Goal: Task Accomplishment & Management: Manage account settings

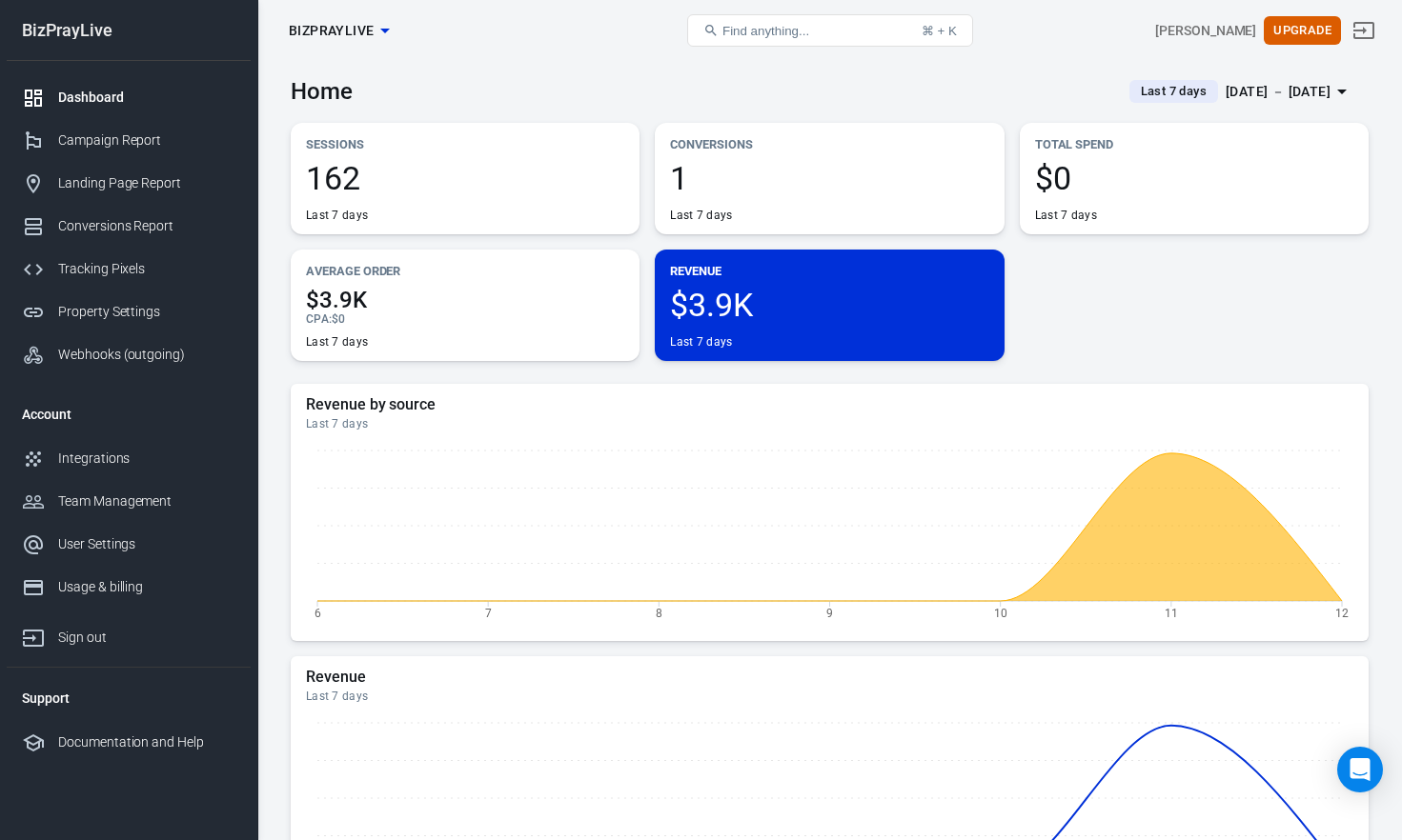
click at [1151, 93] on span "Last 7 days" at bounding box center [1173, 91] width 81 height 19
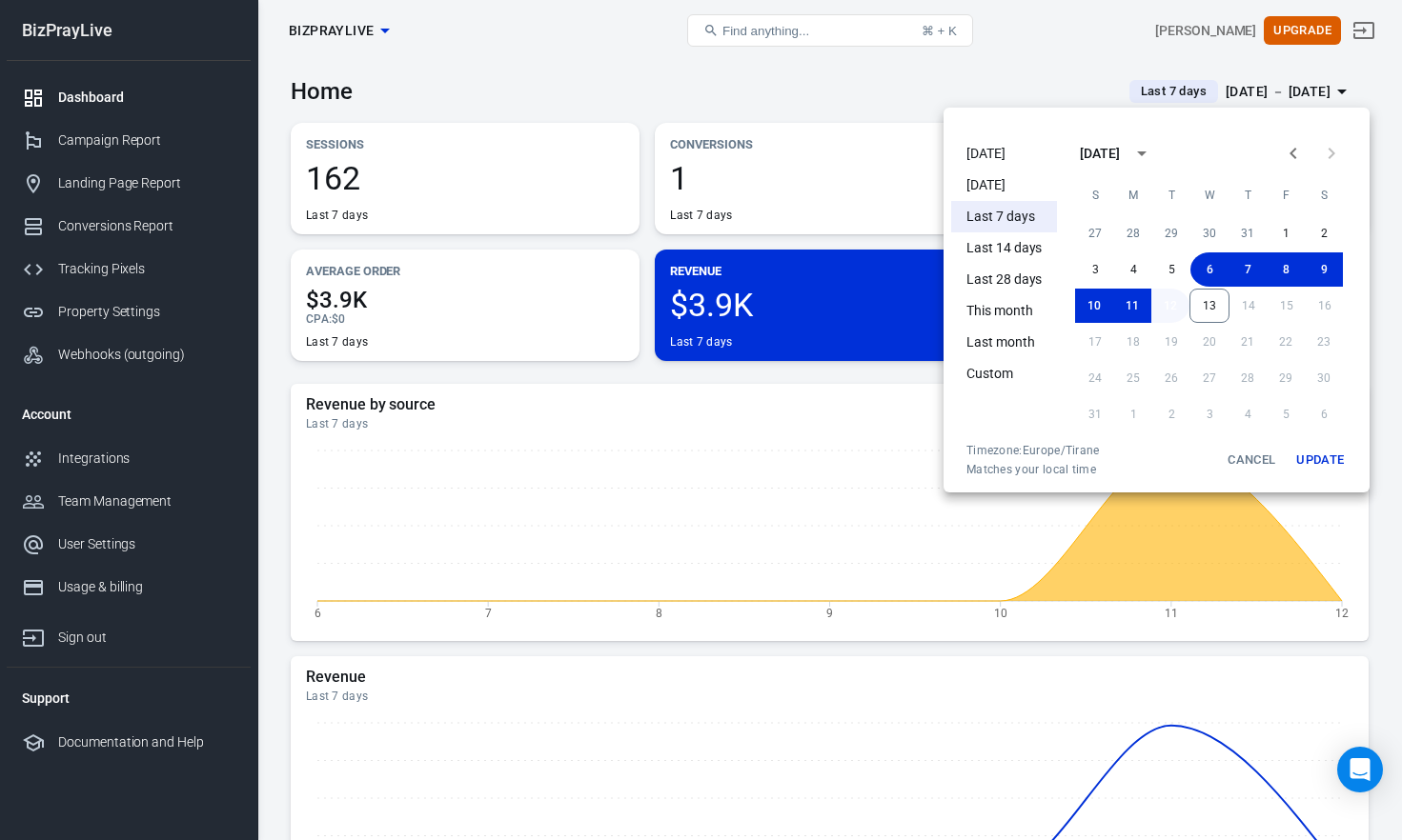
click at [1177, 301] on button "12" at bounding box center [1171, 306] width 38 height 35
click at [1212, 303] on button "13" at bounding box center [1209, 306] width 40 height 35
click at [1323, 455] on button "Update" at bounding box center [1320, 460] width 61 height 35
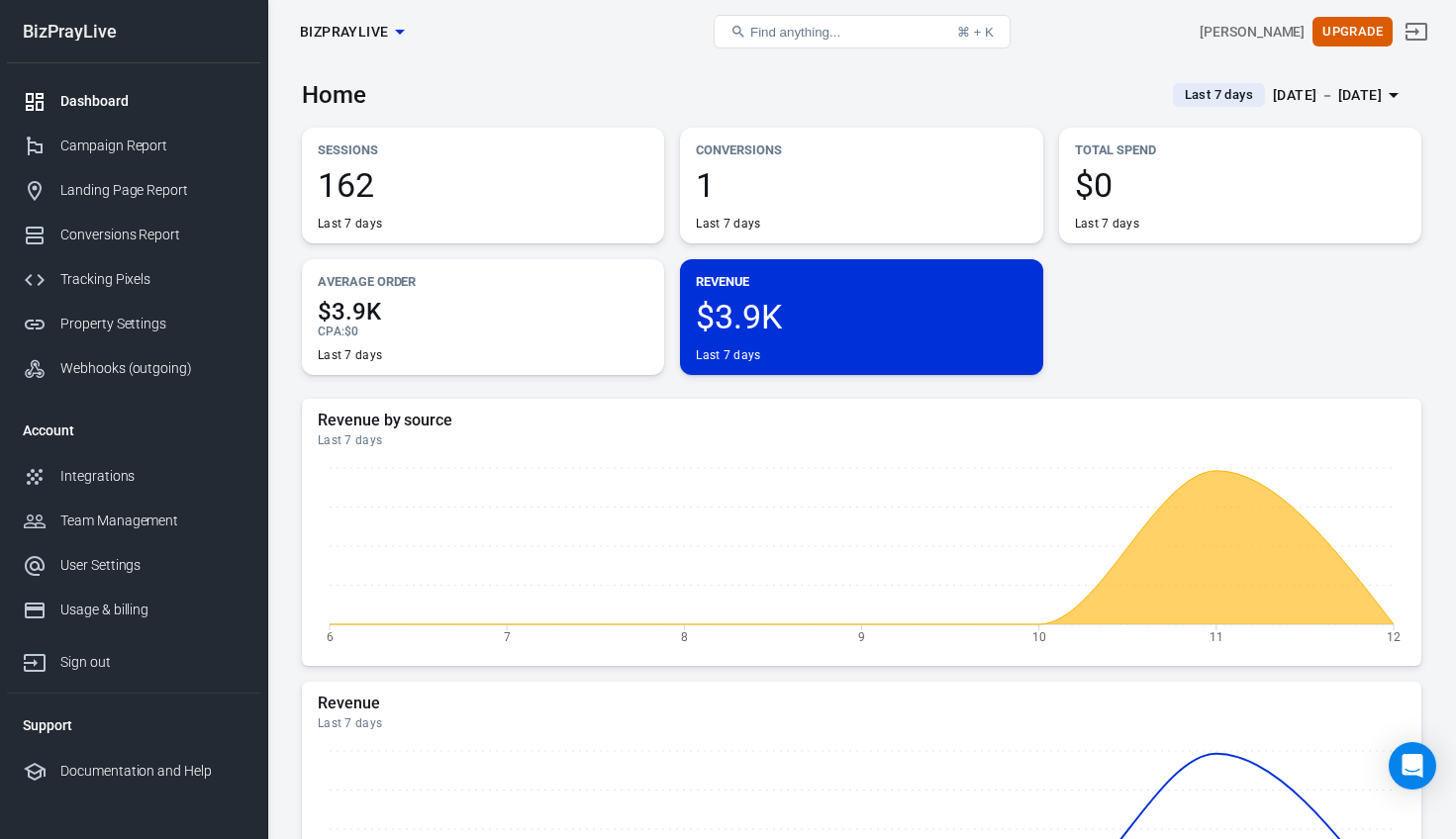
click at [1366, 93] on div "[DATE] － [DATE]" at bounding box center [1326, 95] width 109 height 25
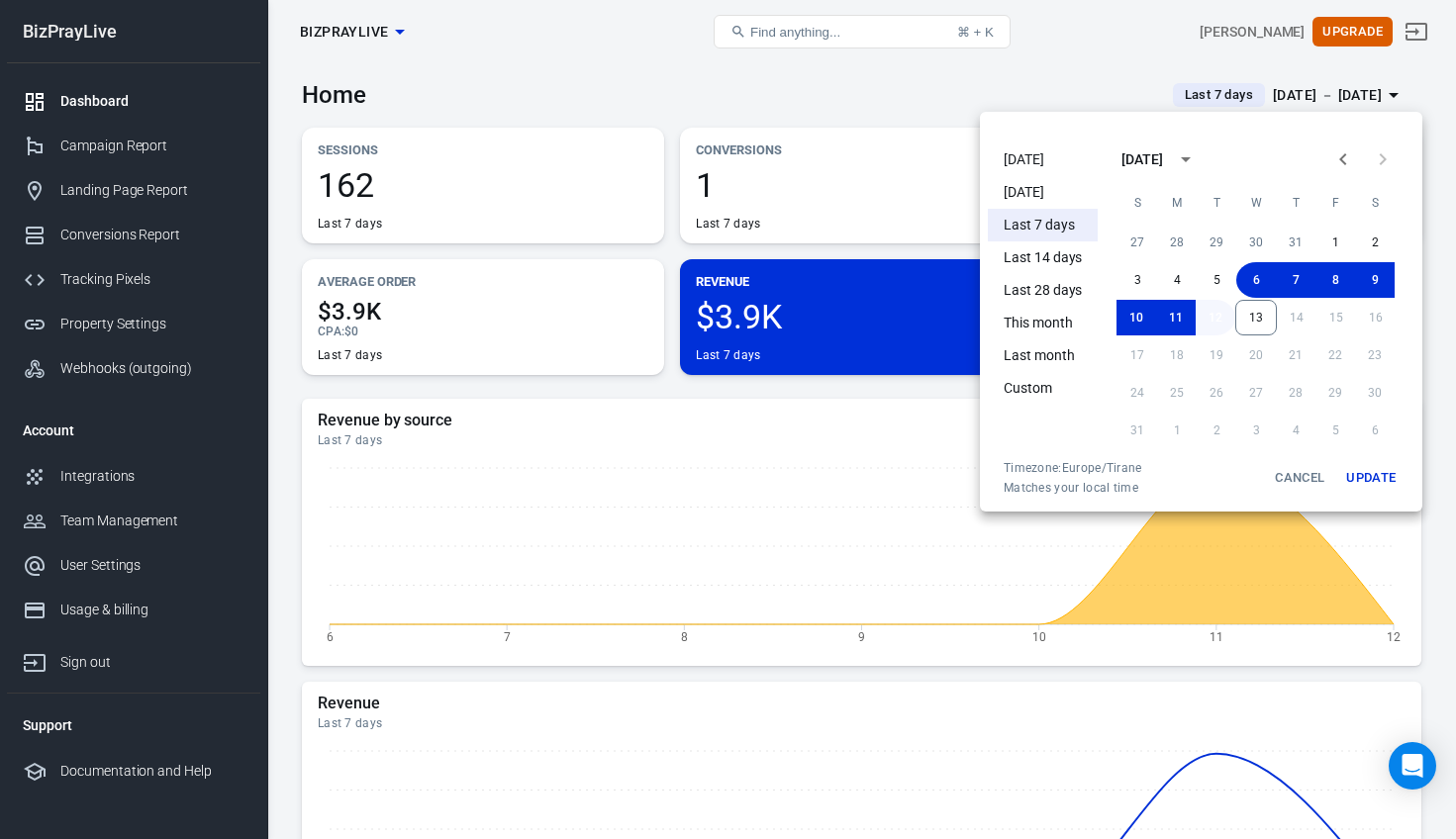
click at [1220, 312] on button "12" at bounding box center [1216, 318] width 40 height 36
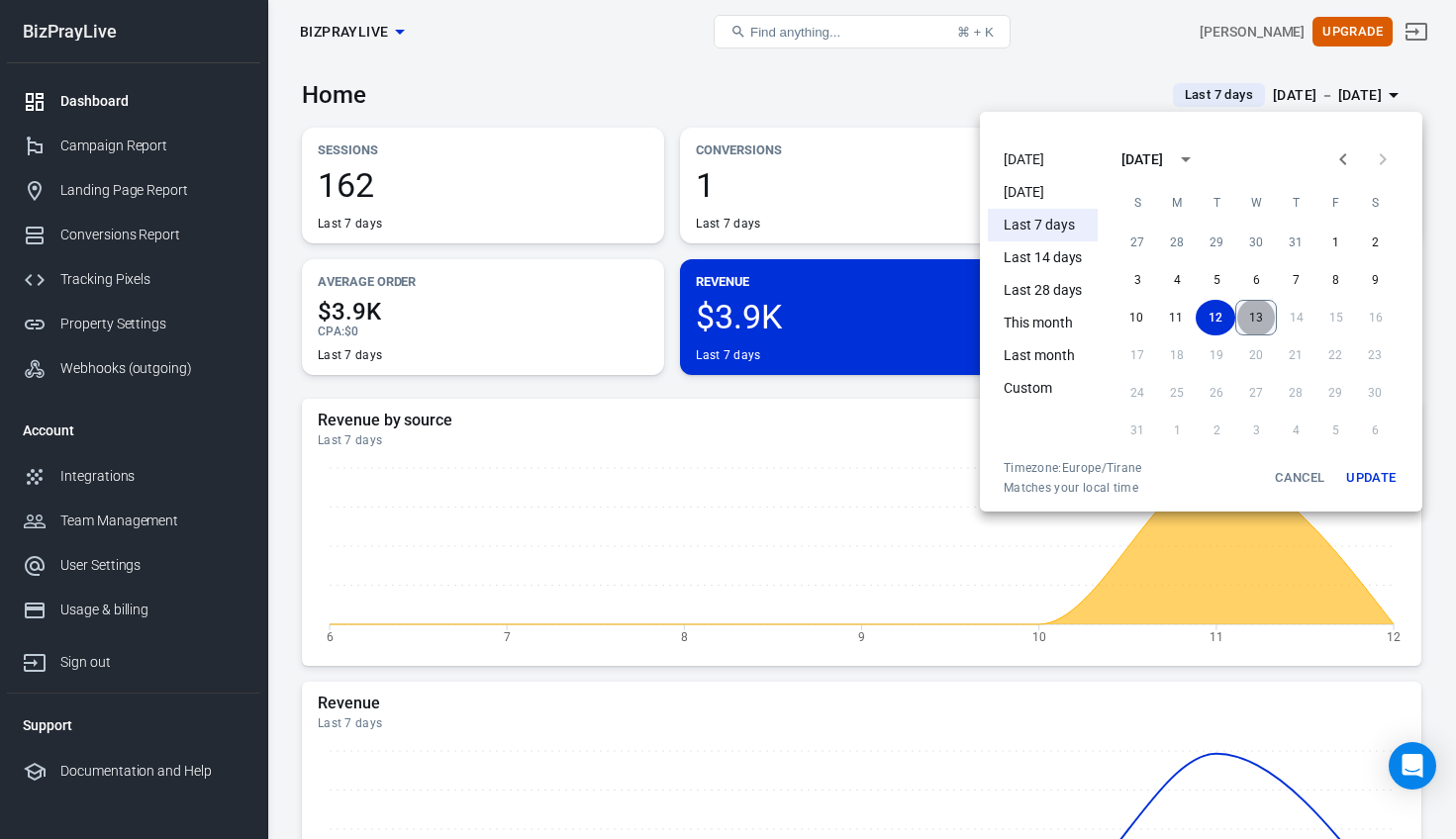
click at [1258, 318] on button "13" at bounding box center [1256, 318] width 42 height 36
click at [1379, 477] on button "Update" at bounding box center [1371, 478] width 64 height 36
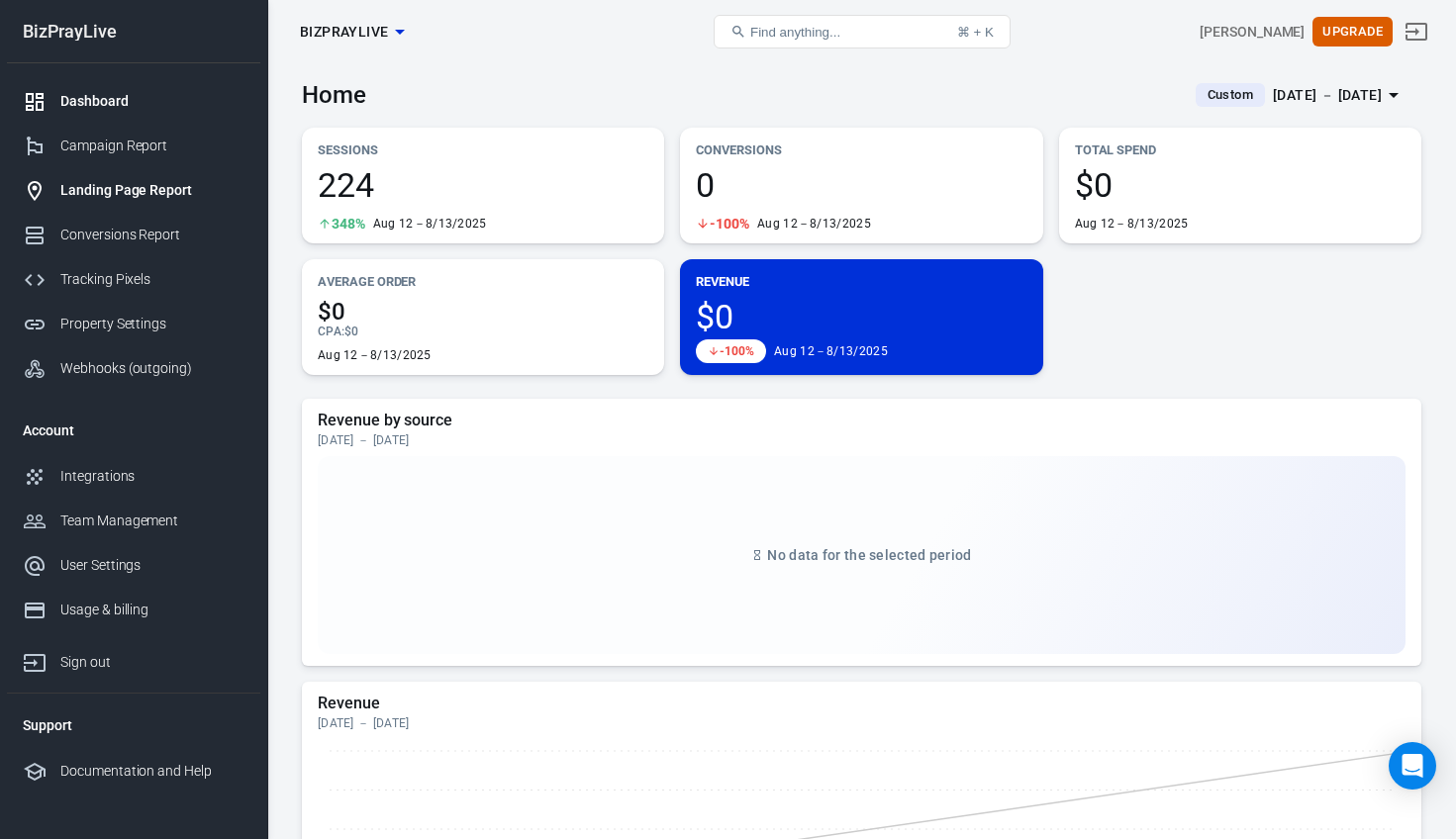
click at [166, 199] on div "Landing Page Report" at bounding box center [153, 191] width 184 height 21
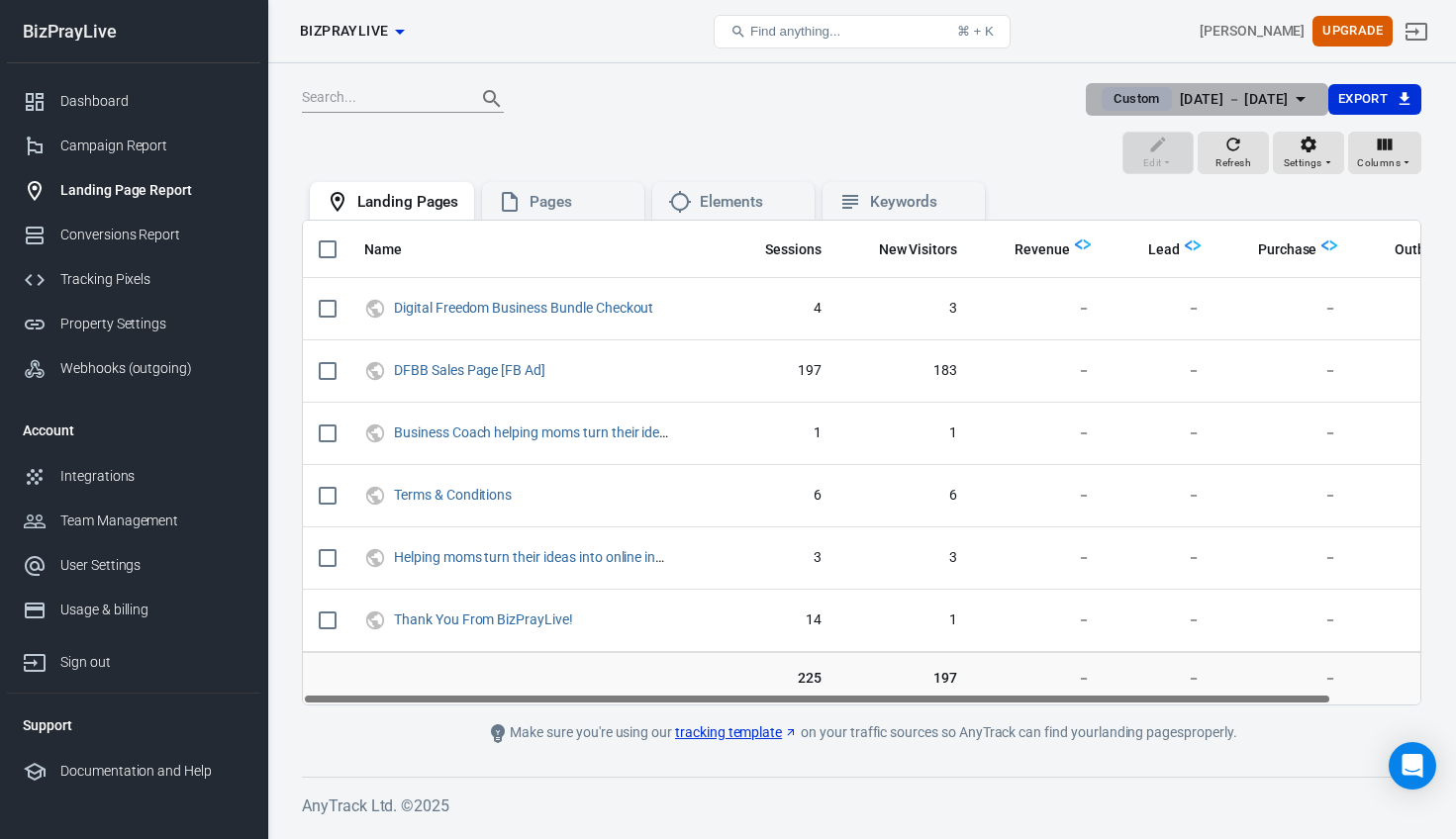
click at [1257, 98] on div "[DATE] － [DATE]" at bounding box center [1234, 99] width 109 height 25
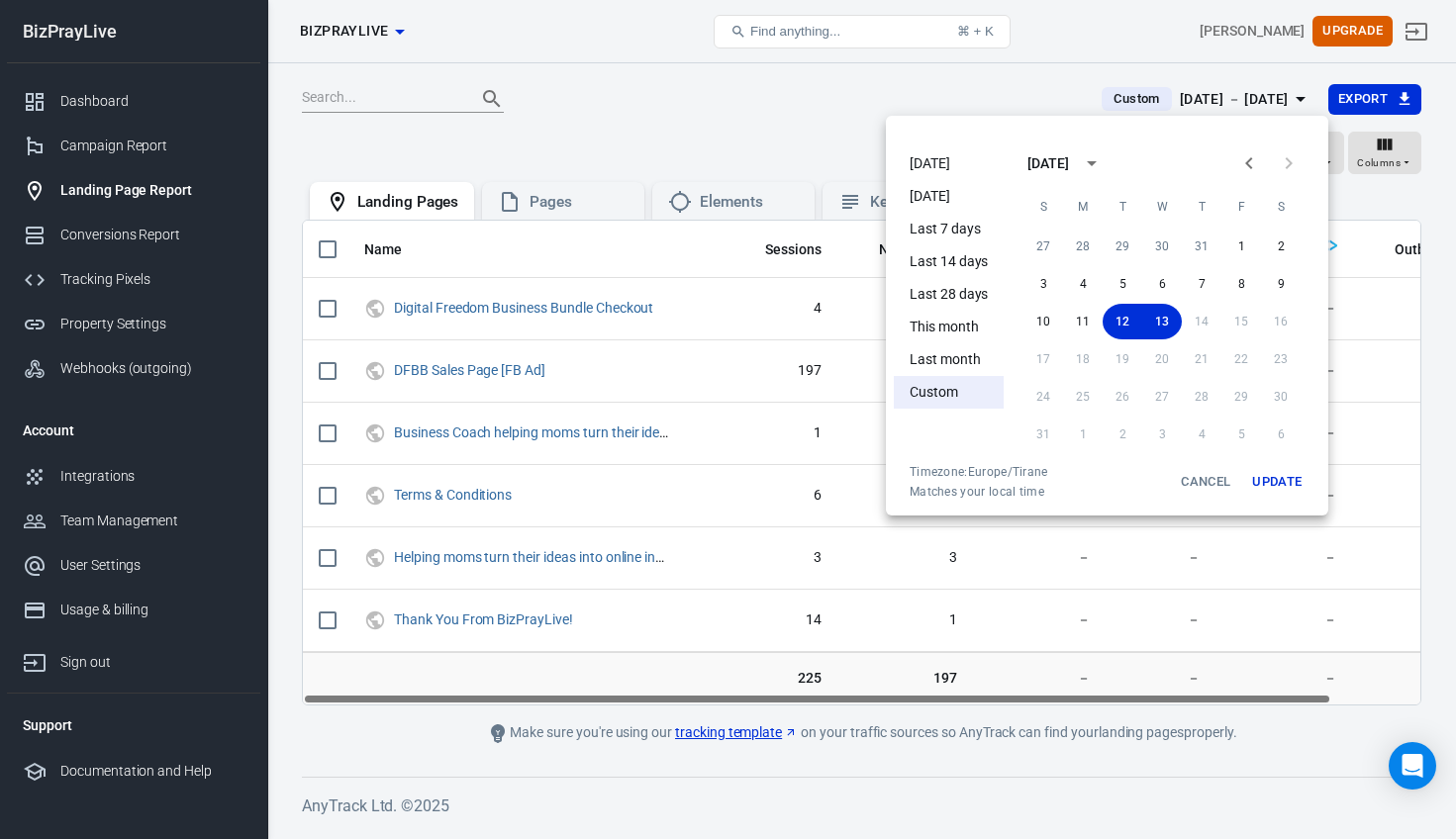
click at [926, 596] on div at bounding box center [728, 419] width 1456 height 839
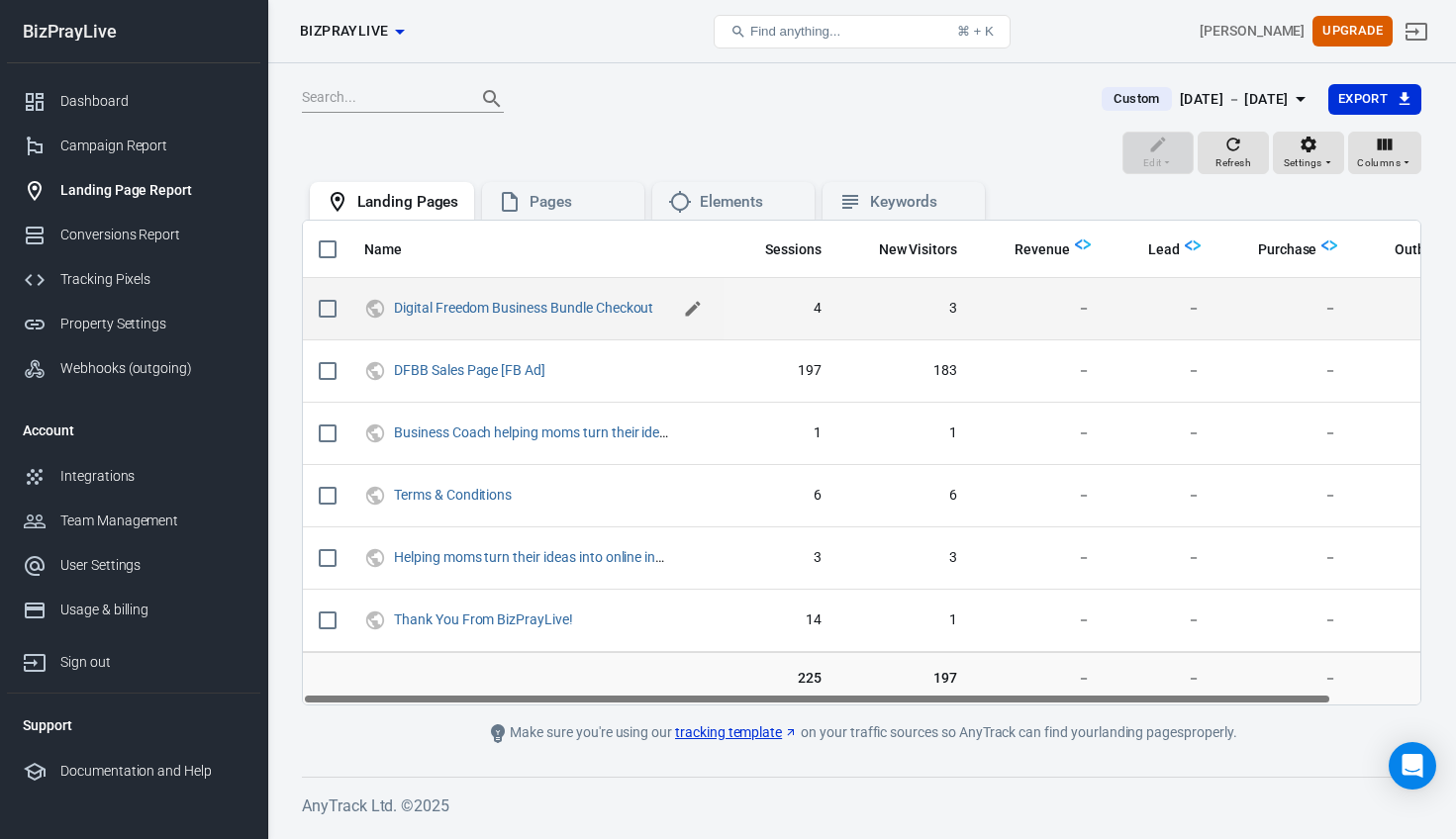
click at [692, 305] on icon "scrollable content" at bounding box center [693, 309] width 20 height 20
drag, startPoint x: 595, startPoint y: 308, endPoint x: 401, endPoint y: 308, distance: 194.0
click at [401, 308] on input "Digital Freedom Business Bundle Checkout" at bounding box center [532, 308] width 275 height 26
click at [524, 312] on input "DFBB Checkout" at bounding box center [532, 308] width 275 height 26
type input "DFBB Checkout [FB Ad Page]"
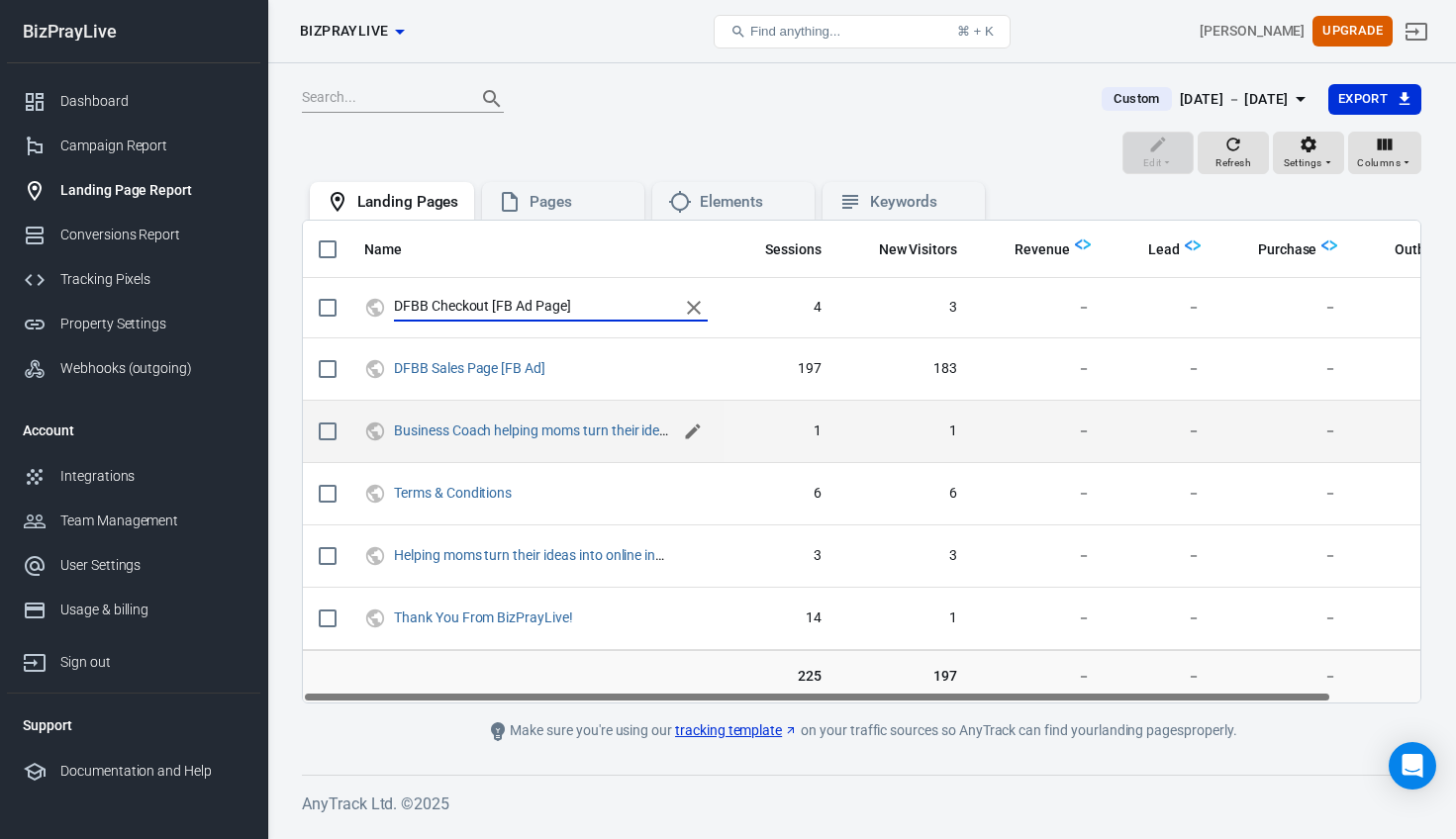
click at [691, 435] on icon "scrollable content" at bounding box center [692, 432] width 15 height 15
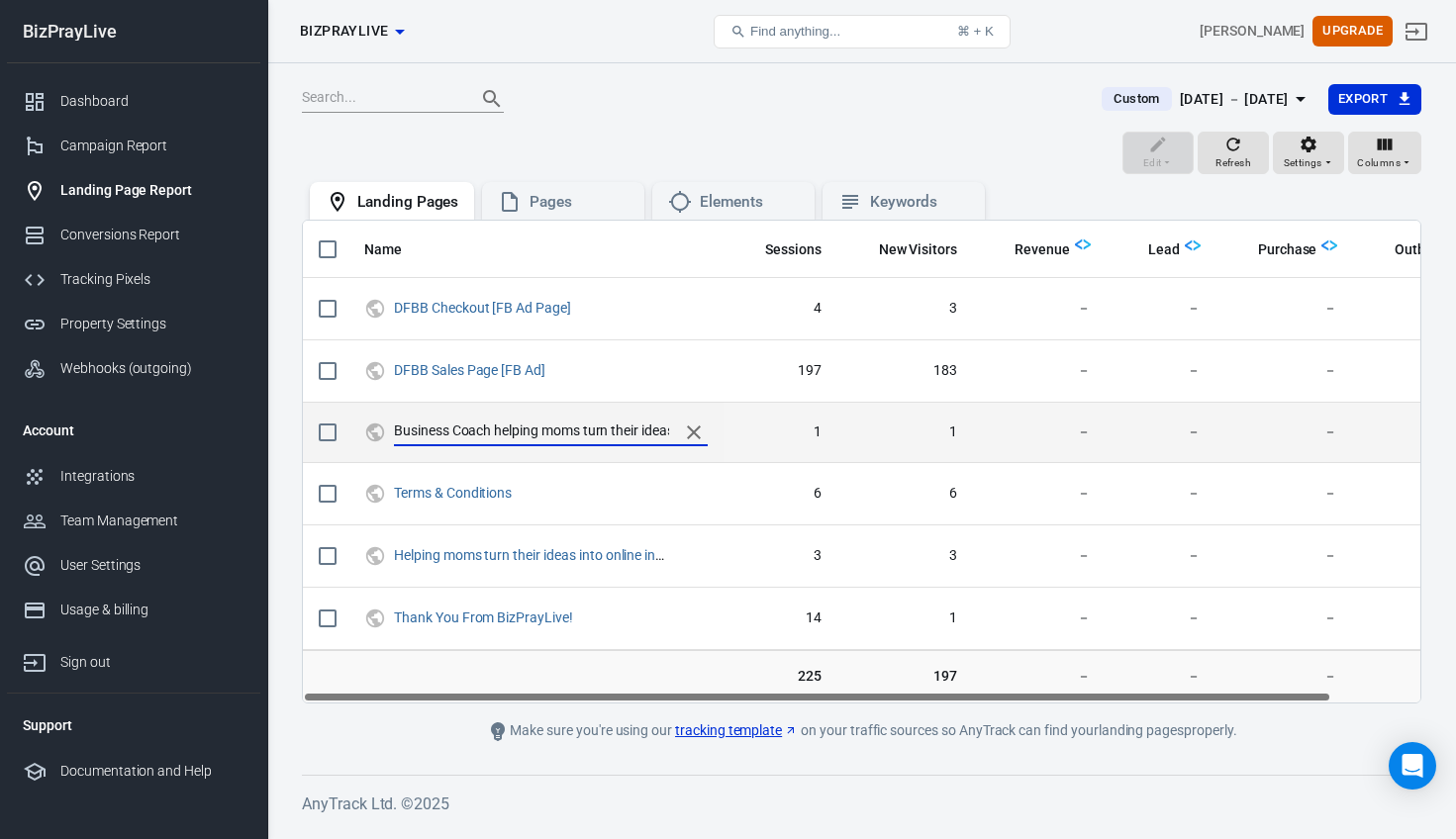
click at [631, 433] on input "Business Coach helping moms turn their ideas into online income!" at bounding box center [532, 433] width 275 height 26
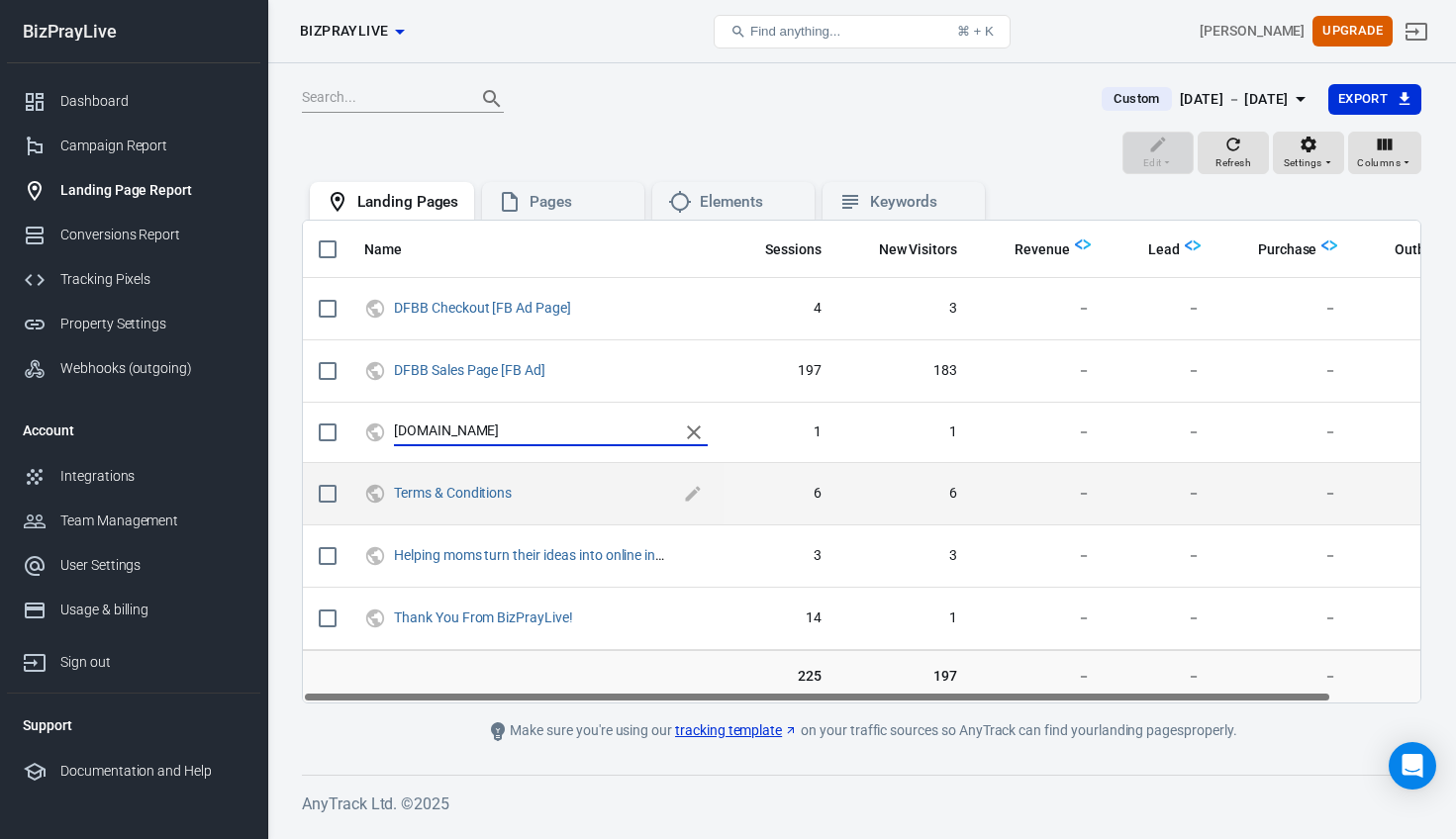
type input "[DOMAIN_NAME]"
click at [532, 505] on span "Terms & Conditions" at bounding box center [550, 494] width 314 height 30
click at [696, 502] on icon "scrollable content" at bounding box center [693, 496] width 20 height 20
click at [395, 492] on input "Terms & Conditions" at bounding box center [532, 495] width 275 height 26
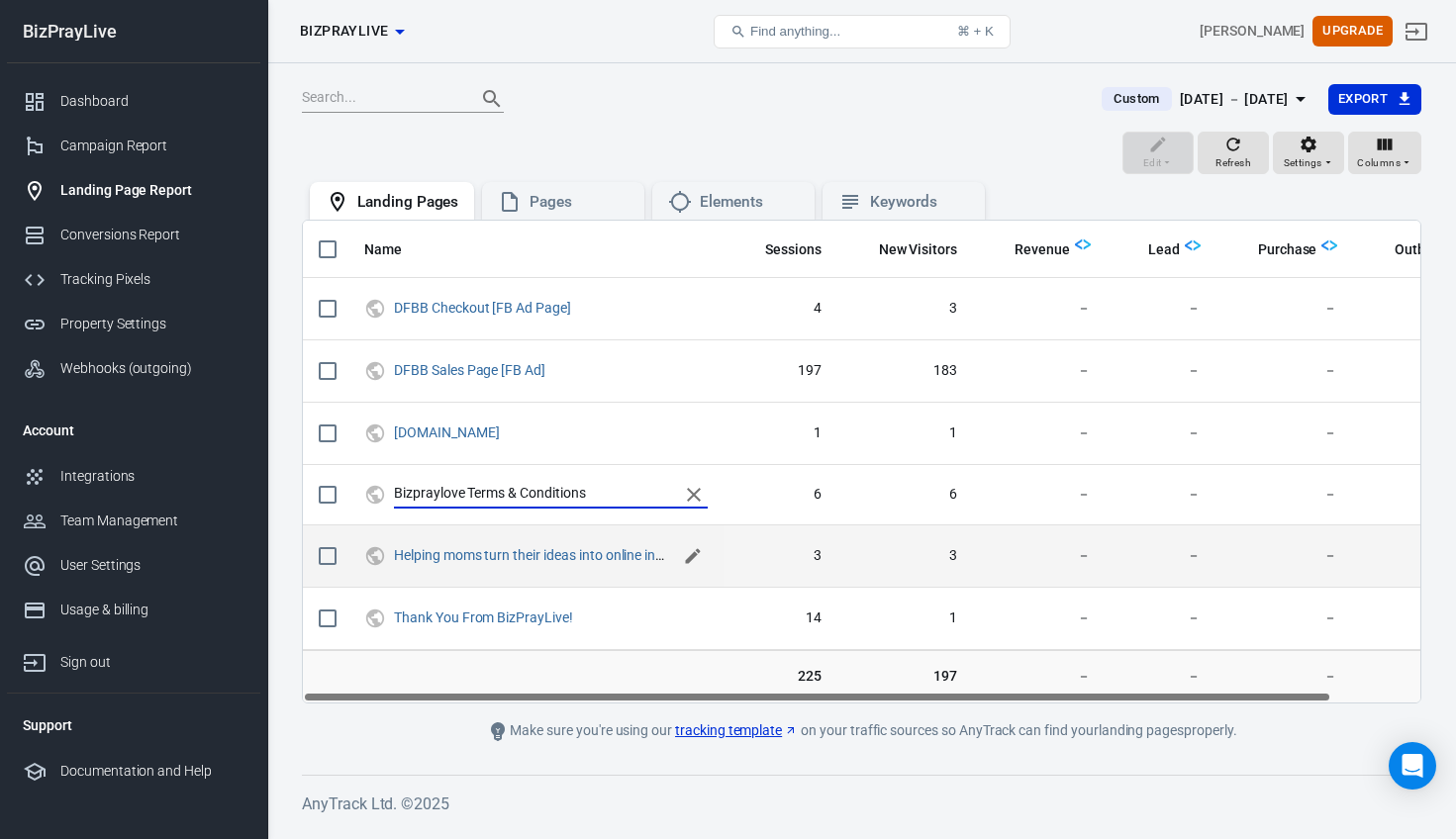
type input "Bizpraylove Terms & Conditions"
click at [696, 558] on icon "scrollable content" at bounding box center [693, 557] width 20 height 20
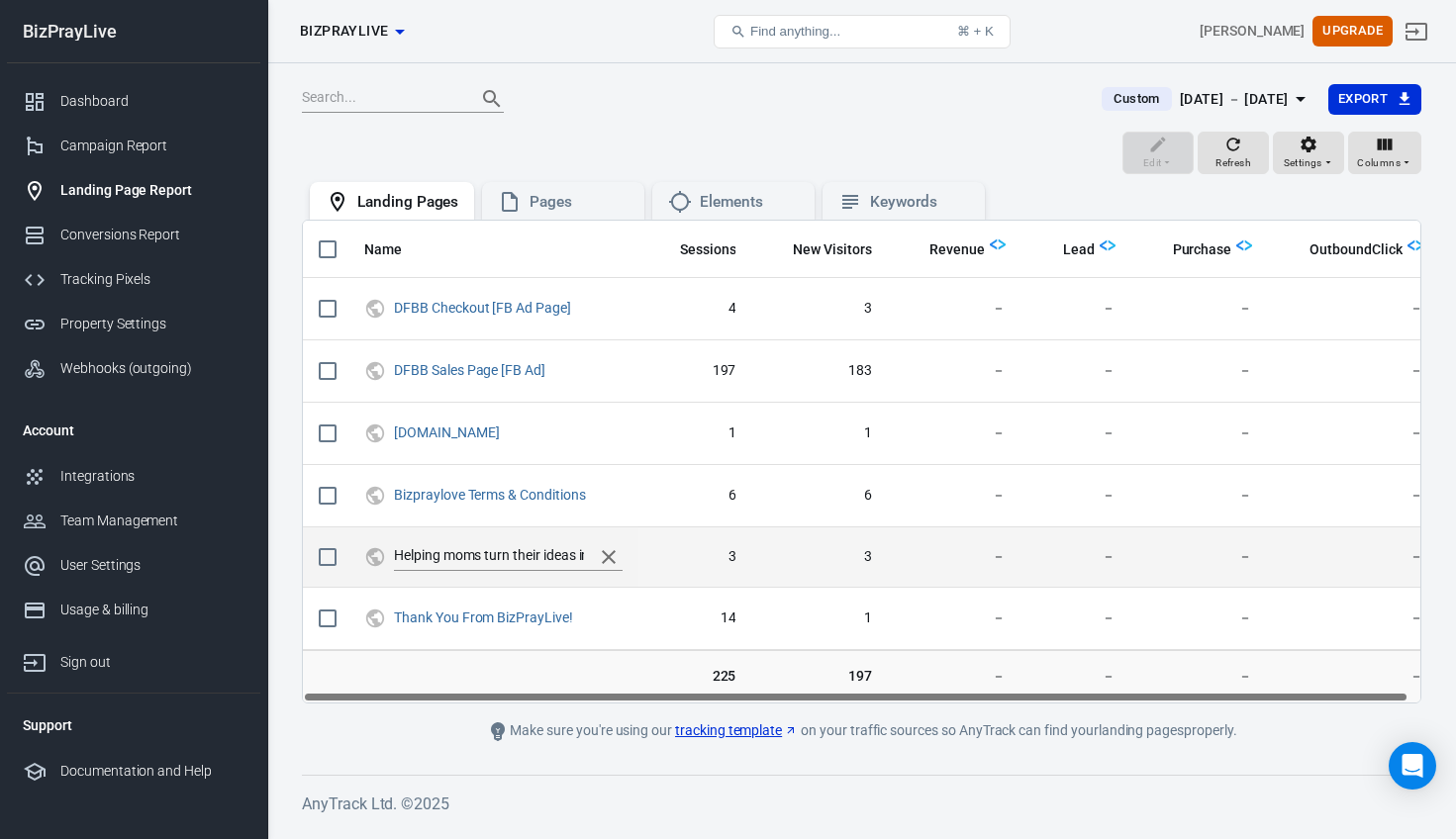
click at [540, 562] on input "Helping moms turn their ideas into online income!" at bounding box center [489, 558] width 190 height 26
type input "B"
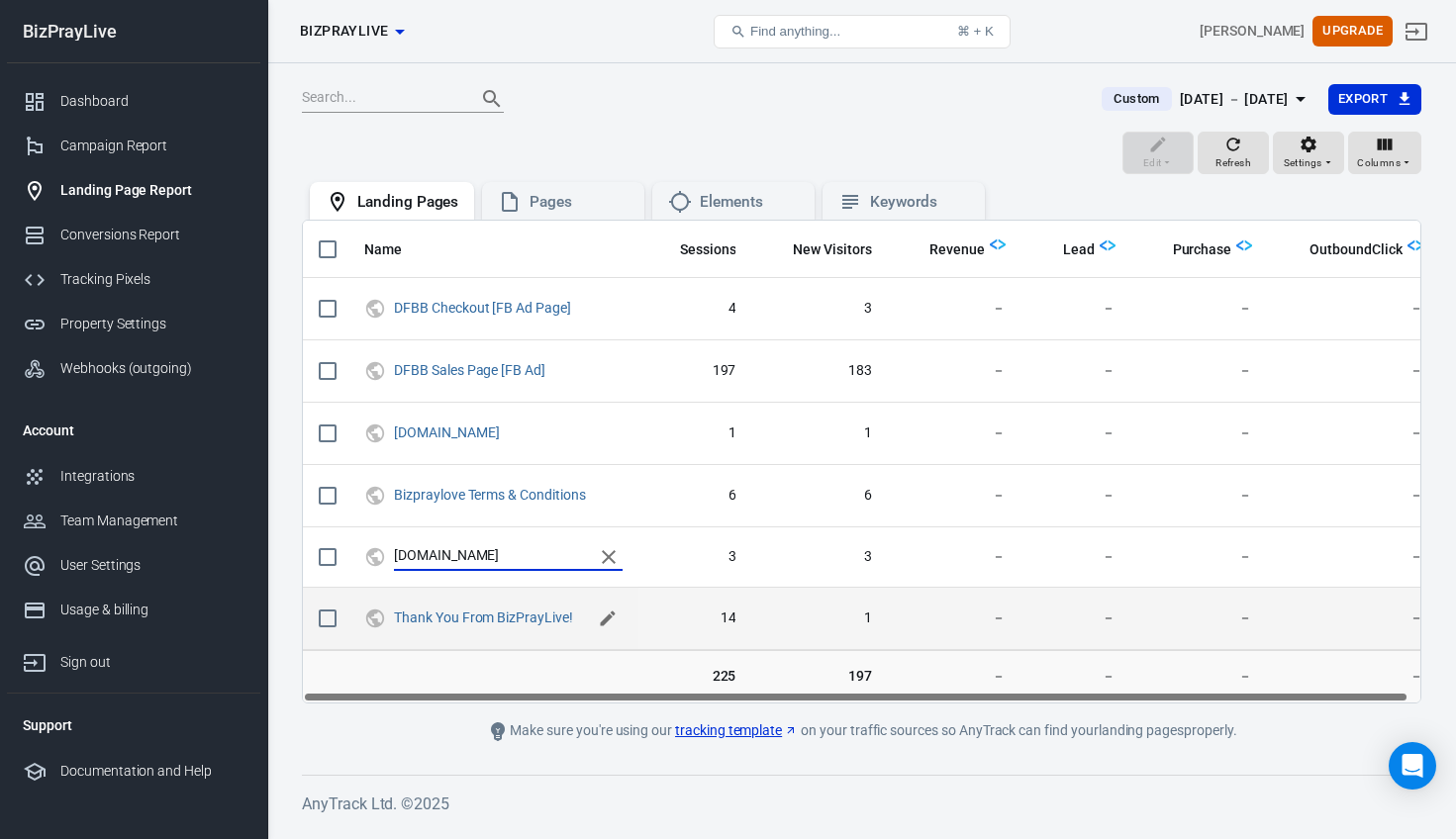
type input "[DOMAIN_NAME]"
click at [602, 621] on icon "scrollable content" at bounding box center [607, 619] width 20 height 20
click at [514, 620] on input "Thank You From BizPrayLive!" at bounding box center [489, 620] width 190 height 26
click at [397, 620] on input "Thank You From BizPrayLive!" at bounding box center [489, 620] width 190 height 26
drag, startPoint x: 495, startPoint y: 617, endPoint x: 384, endPoint y: 618, distance: 111.0
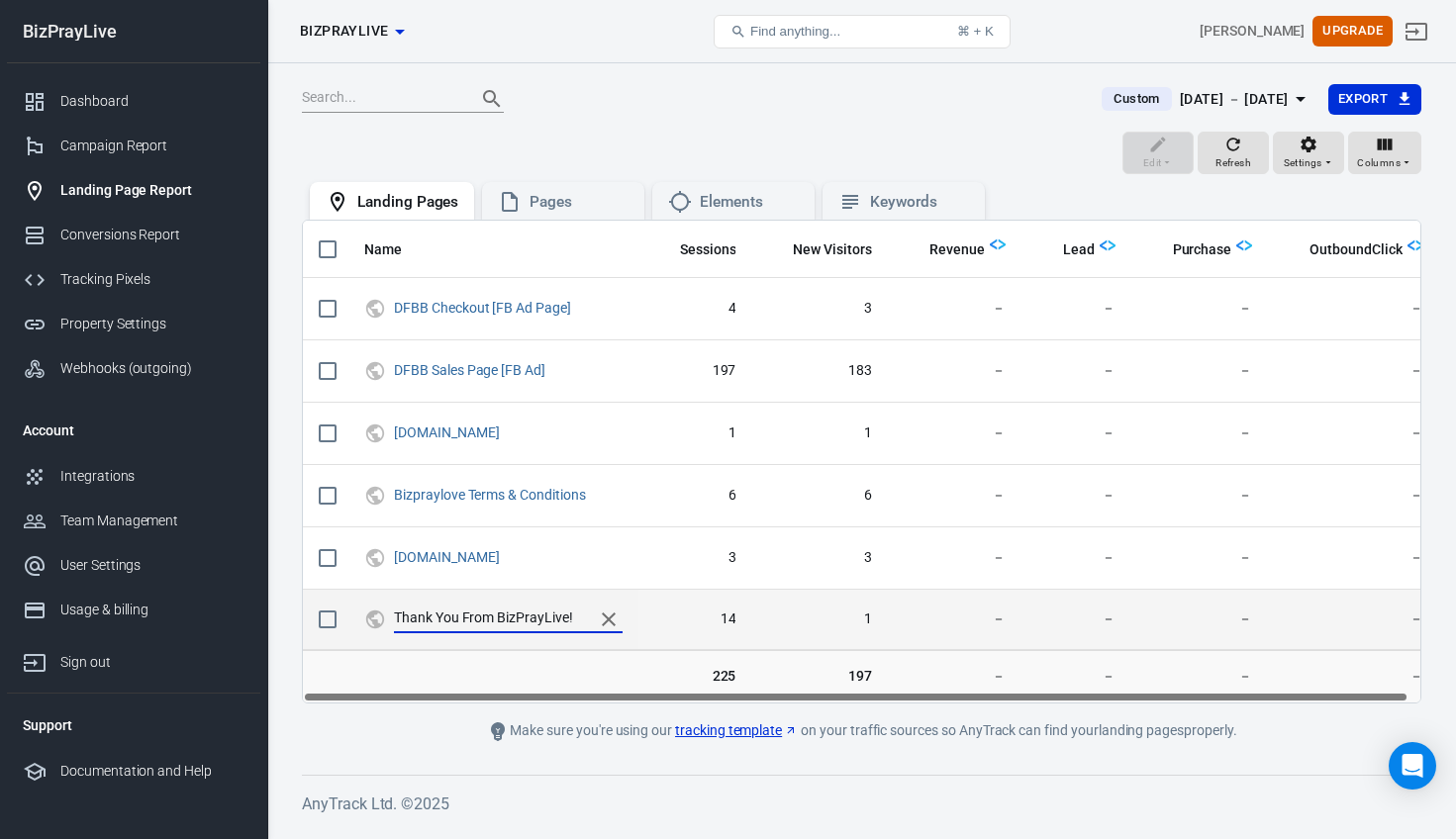
click at [384, 618] on span "Thank You From BizPrayLive!" at bounding box center [493, 620] width 258 height 28
click at [610, 623] on icon "scrollable content" at bounding box center [607, 621] width 20 height 20
drag, startPoint x: 492, startPoint y: 618, endPoint x: 408, endPoint y: 619, distance: 84.0
click at [408, 619] on input "Thank You From BizPrayLive!" at bounding box center [489, 620] width 190 height 26
click at [493, 622] on input "TY BizPrayLive!" at bounding box center [489, 620] width 190 height 26
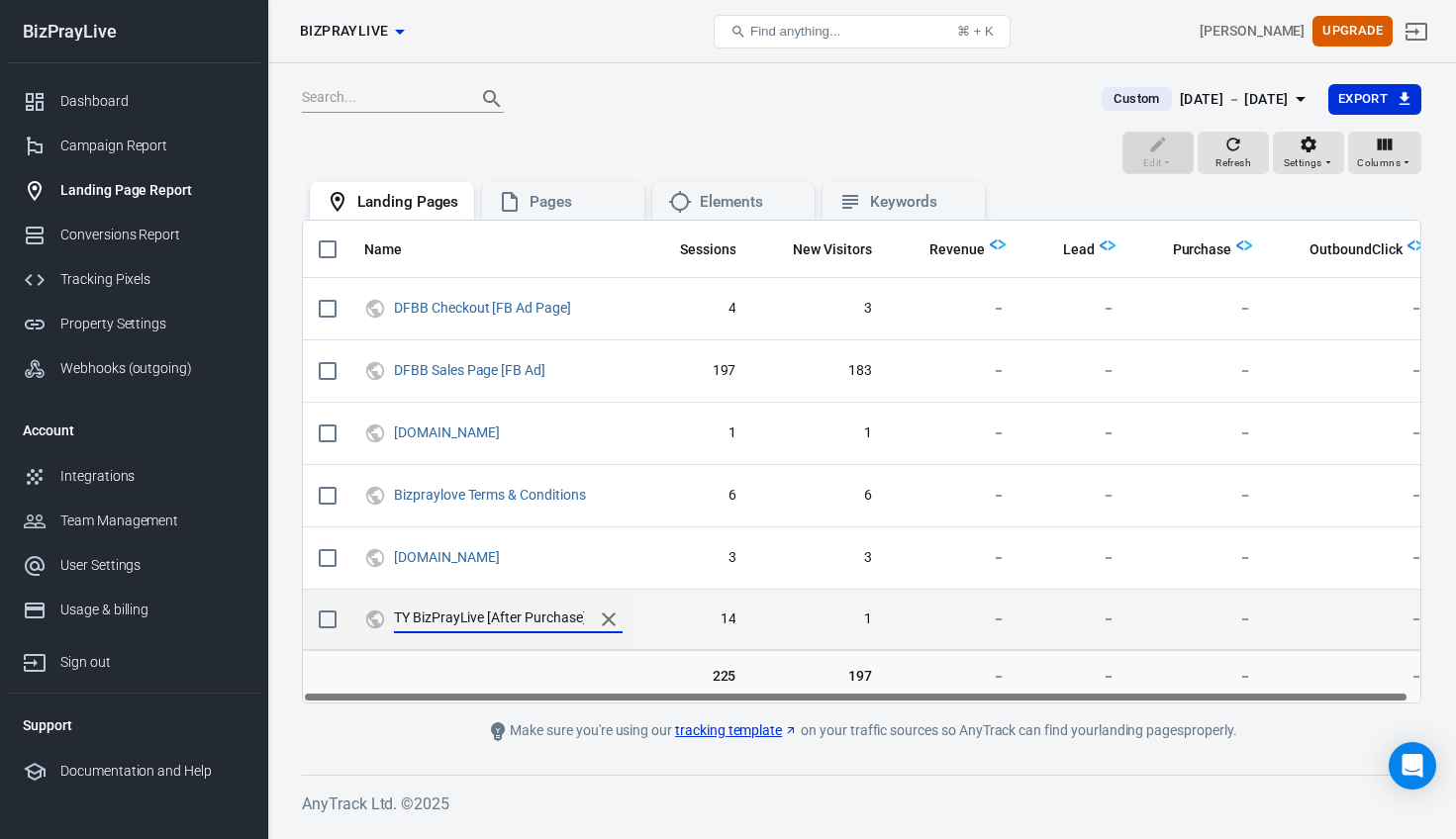
click at [524, 616] on input "TY BizPrayLive [After Purchase]" at bounding box center [489, 620] width 190 height 26
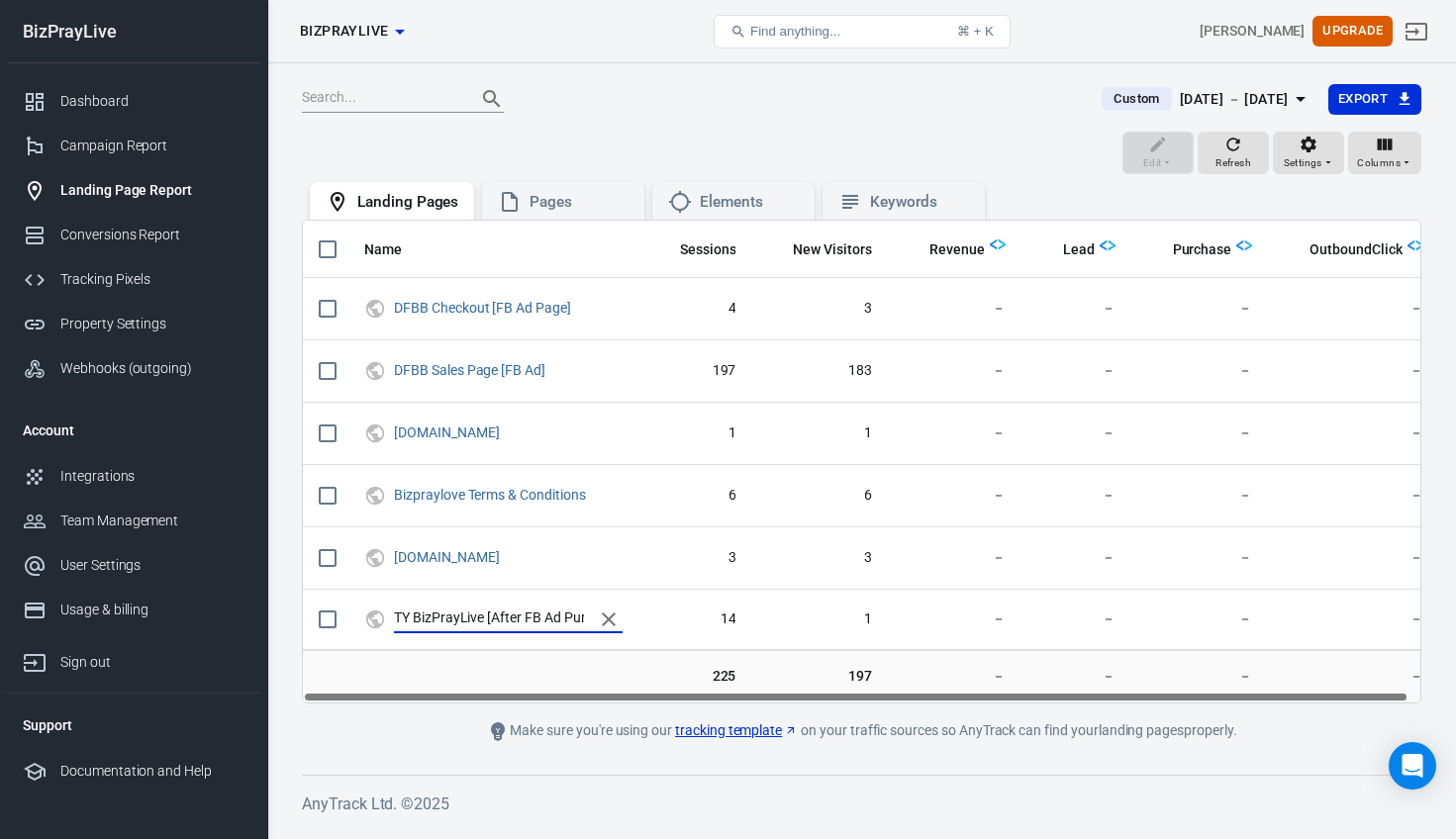
type input "TY BizPrayLive [After FB Ad Purchase]"
click at [518, 655] on td "scrollable content" at bounding box center [493, 677] width 290 height 54
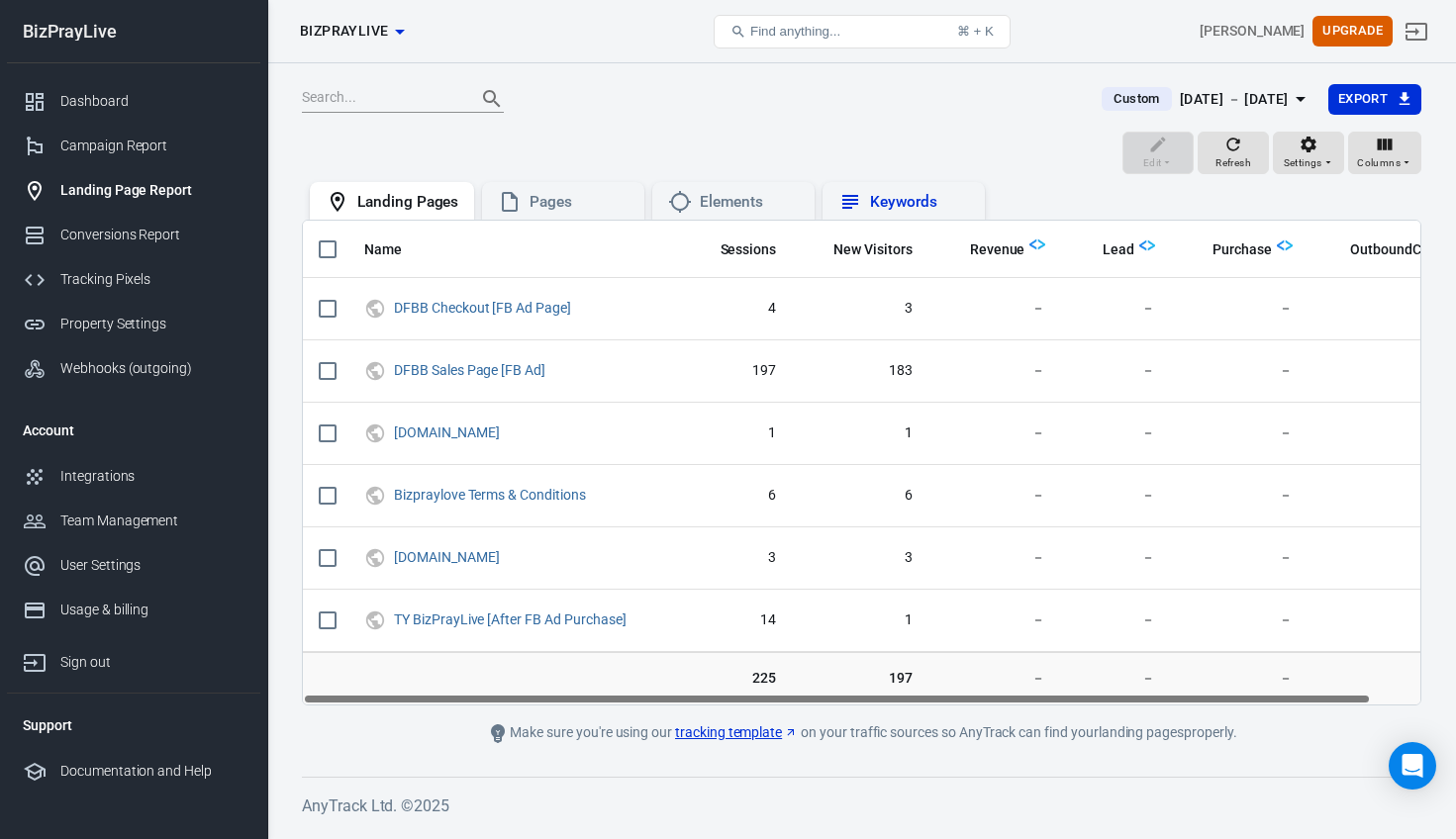
click at [930, 199] on div "Keywords" at bounding box center [918, 203] width 99 height 21
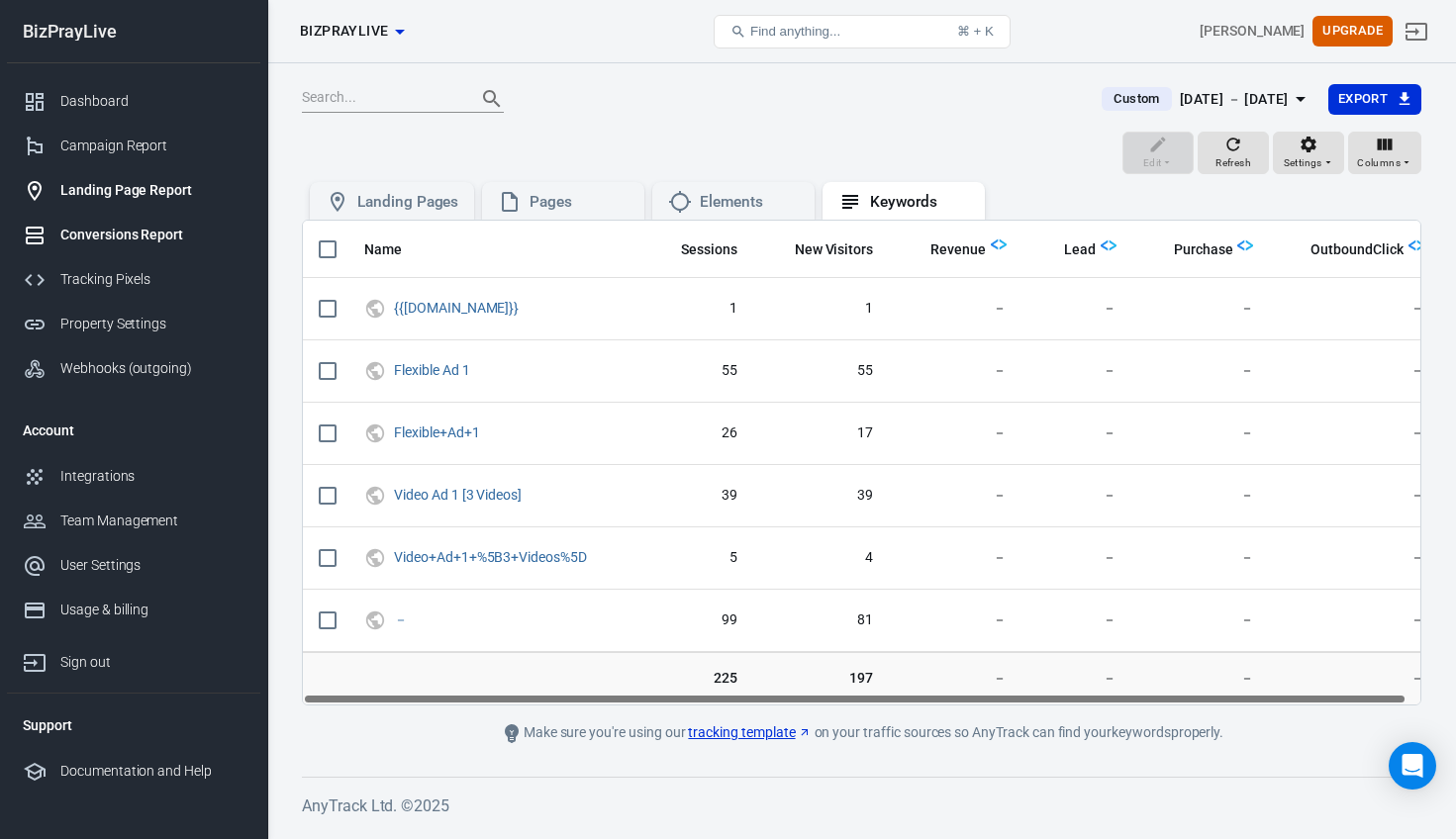
click at [93, 226] on div "Conversions Report" at bounding box center [153, 234] width 184 height 21
